Goal: Find specific page/section: Find specific page/section

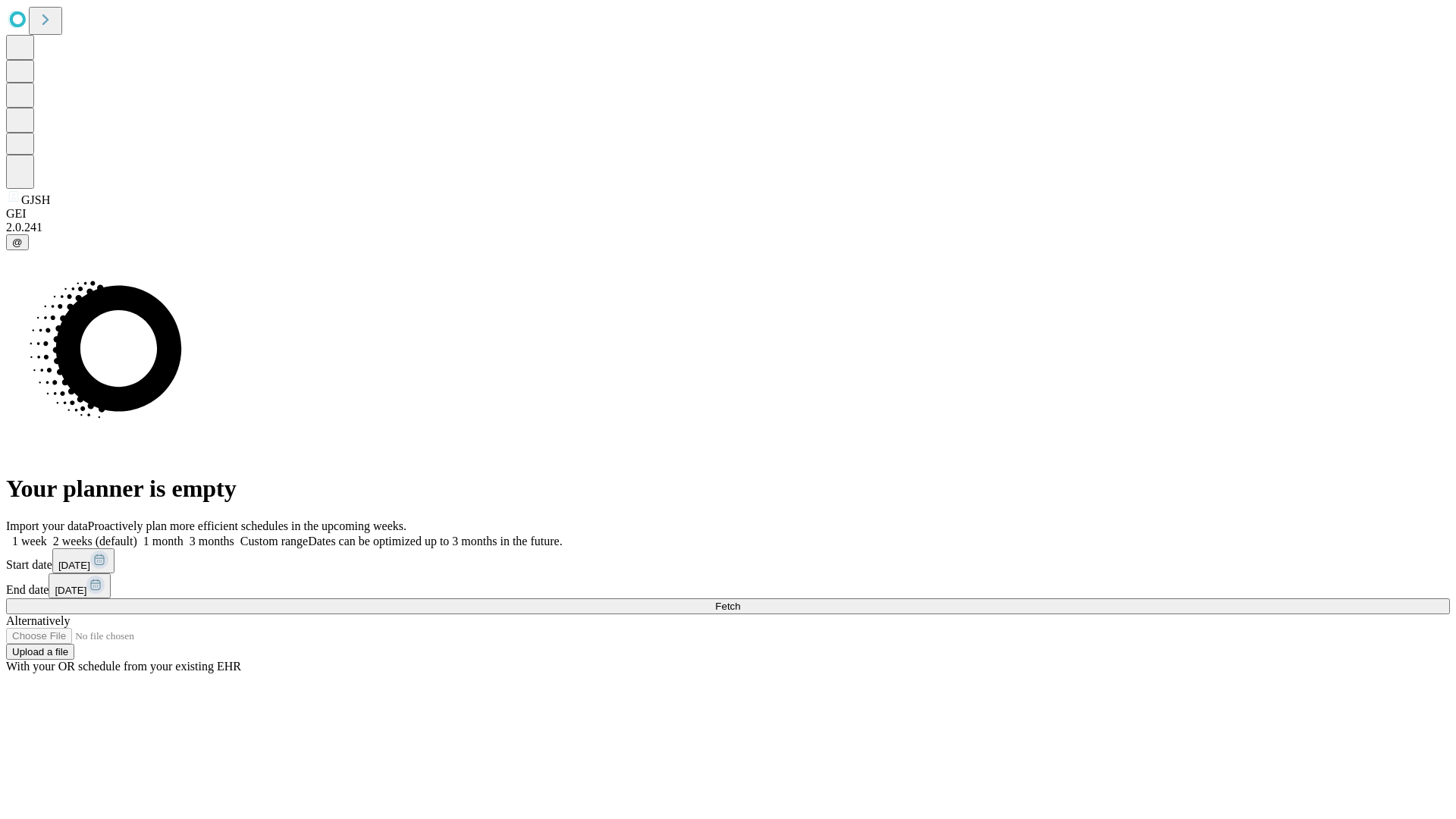
click at [740, 601] on span "Fetch" at bounding box center [728, 606] width 25 height 12
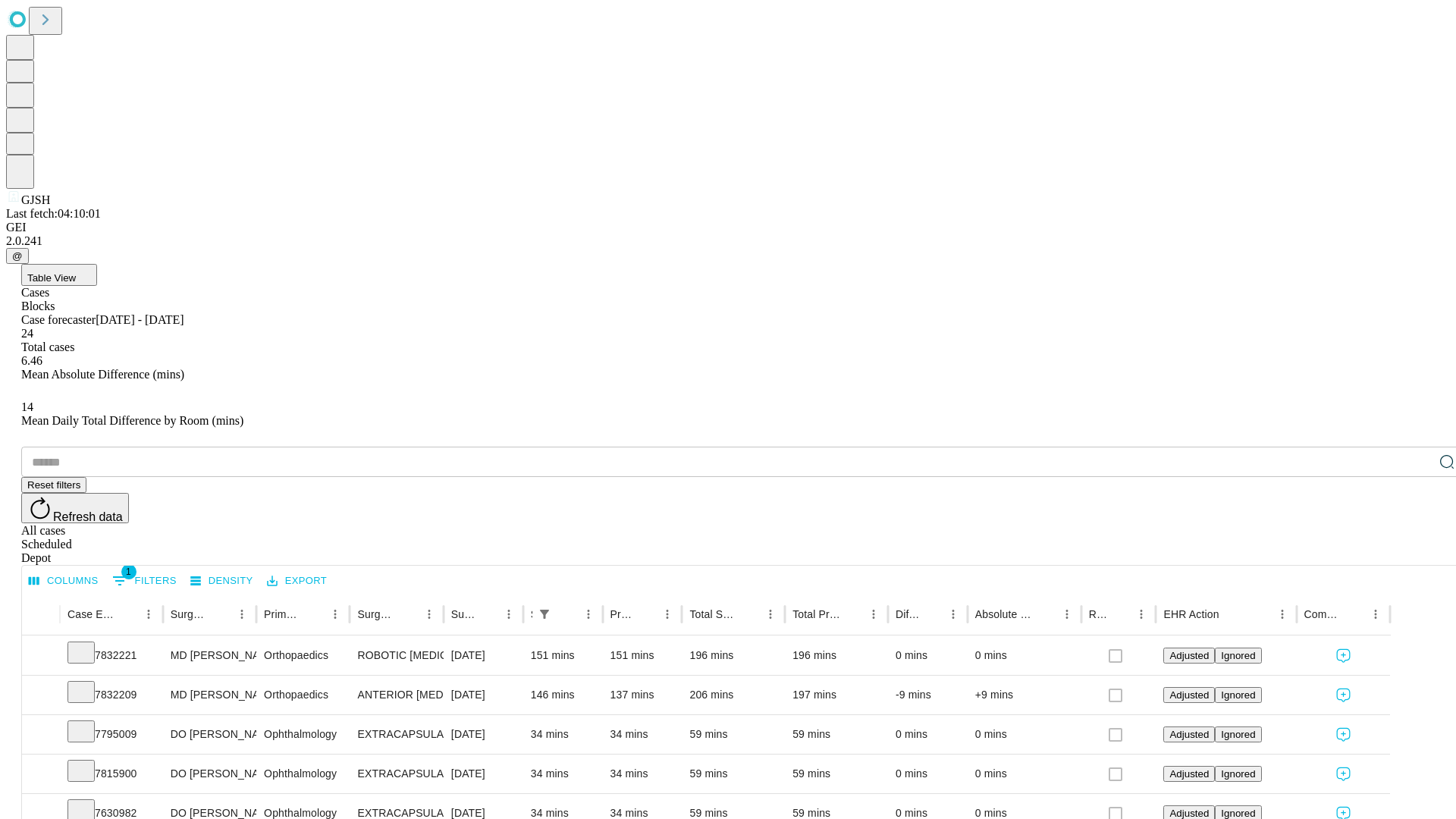
click at [76, 273] on span "Table View" at bounding box center [52, 278] width 49 height 12
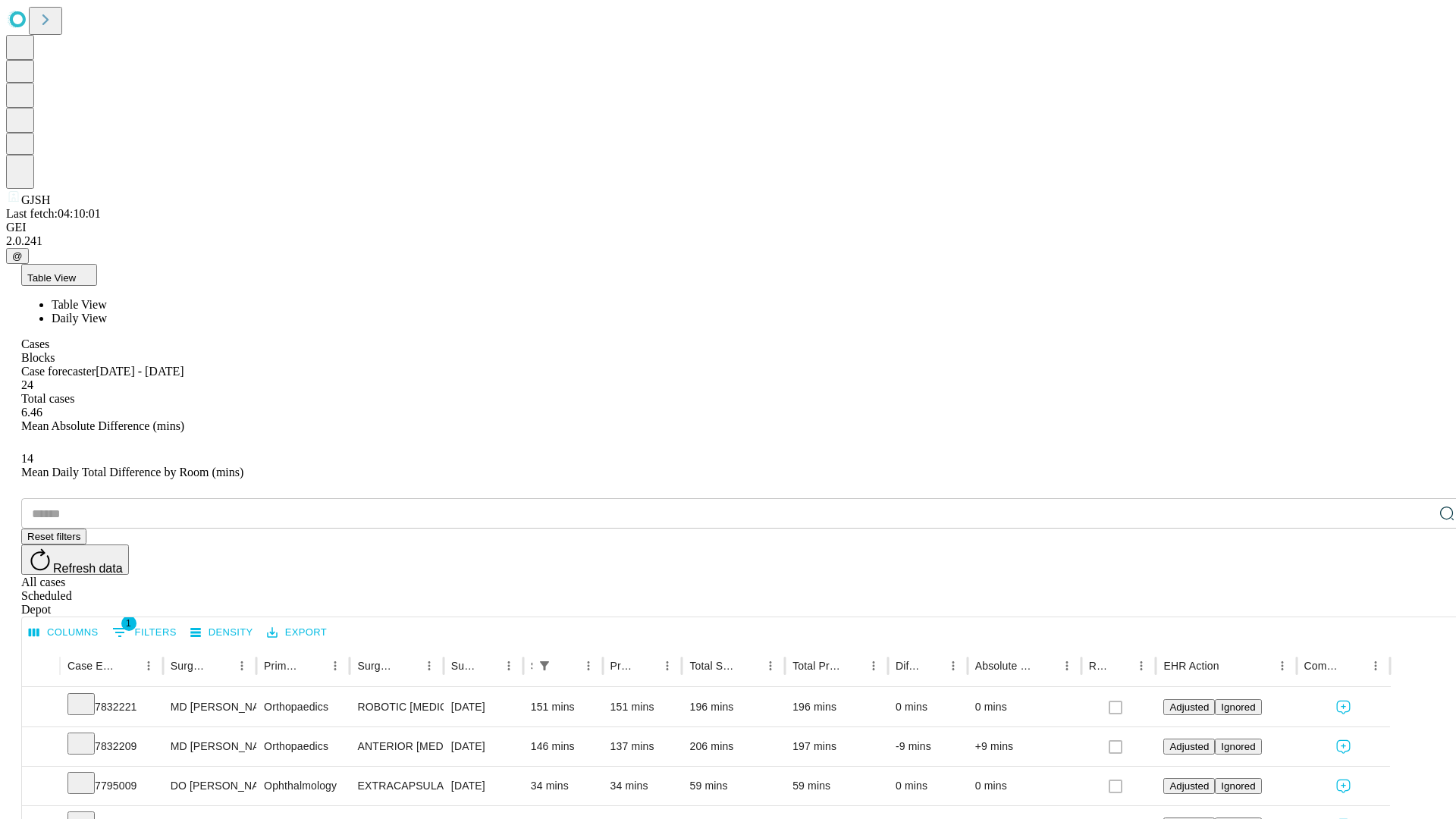
click at [107, 312] on span "Daily View" at bounding box center [79, 318] width 55 height 13
